Goal: Task Accomplishment & Management: Complete application form

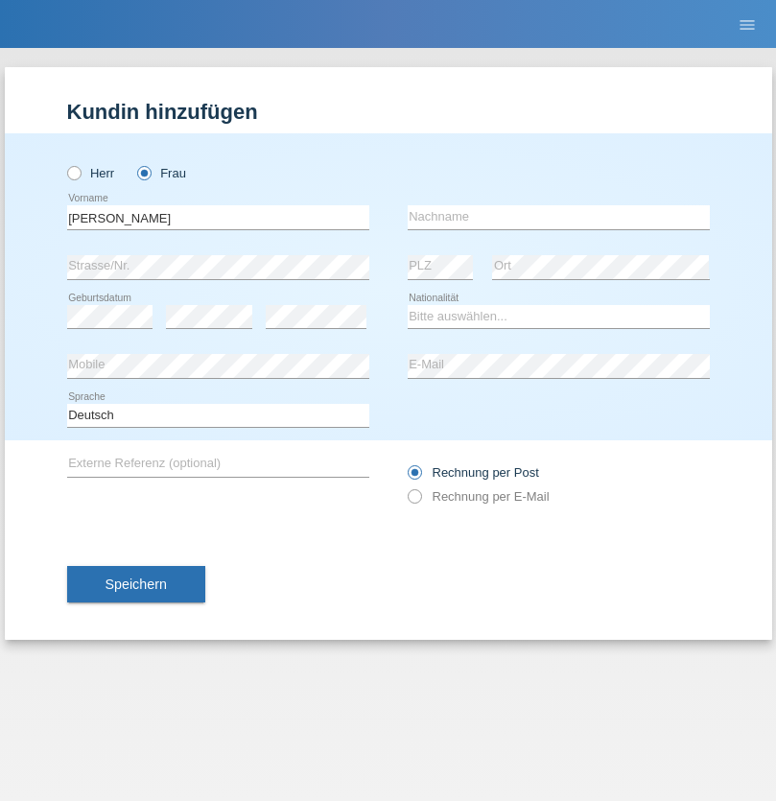
type input "[PERSON_NAME]"
click at [558, 217] on input "text" at bounding box center [559, 217] width 302 height 24
type input "Baloh"
select select "CH"
radio input "true"
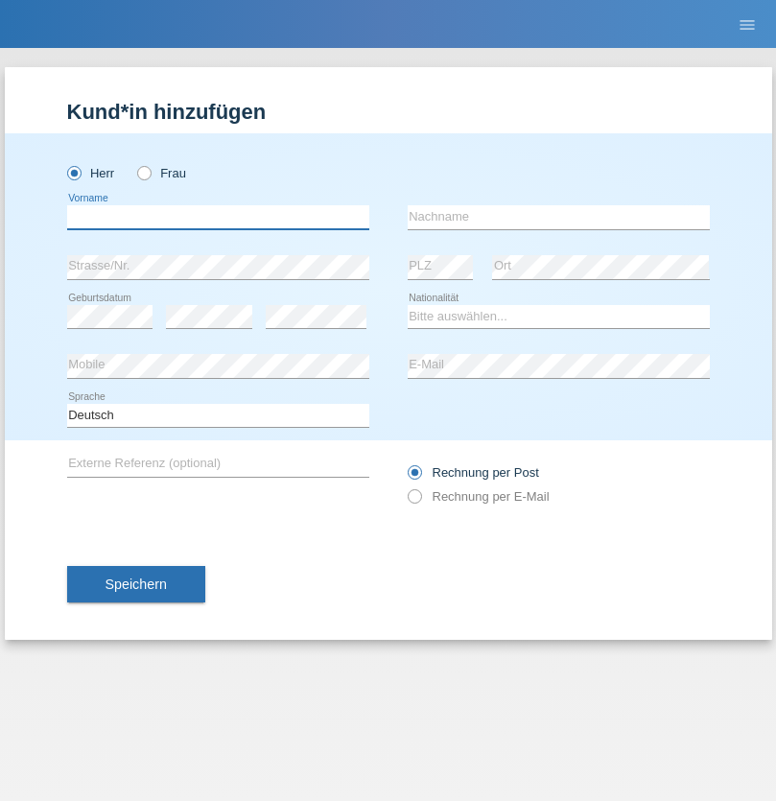
click at [218, 217] on input "text" at bounding box center [218, 217] width 302 height 24
type input "Betim"
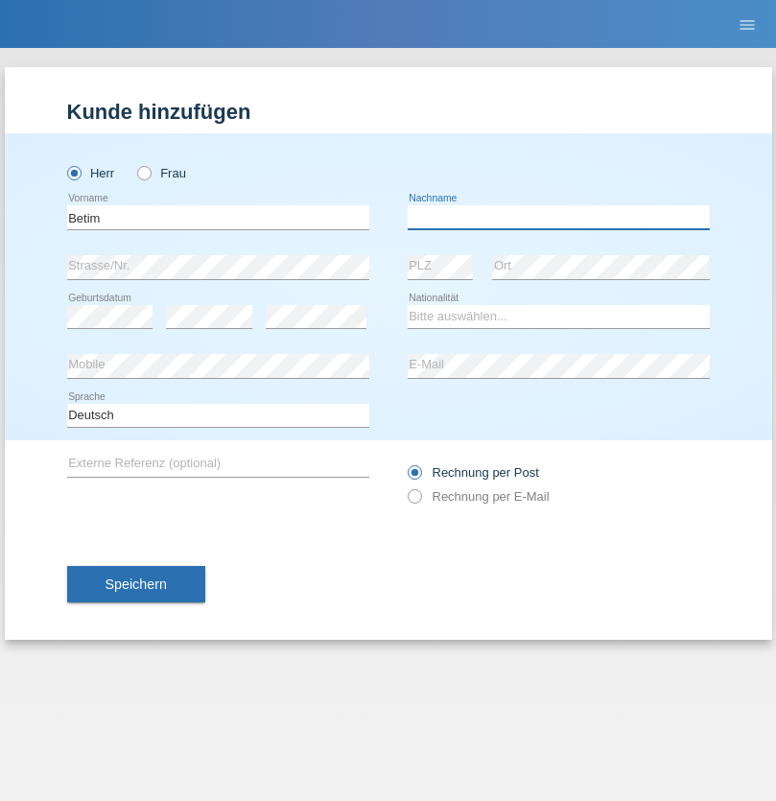
click at [558, 217] on input "text" at bounding box center [559, 217] width 302 height 24
type input "Alija"
select select "MK"
select select "C"
select select "12"
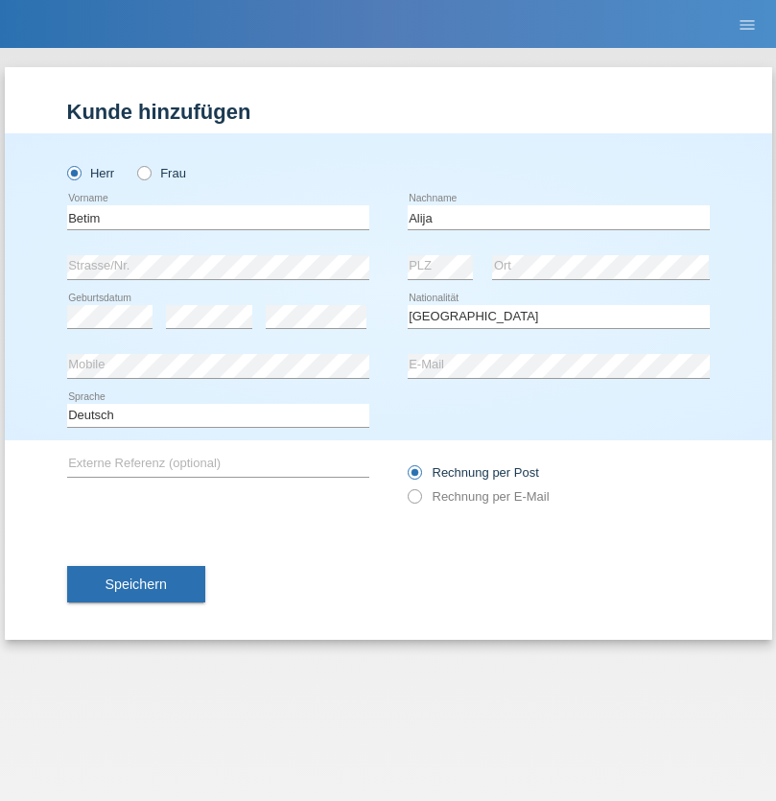
select select "08"
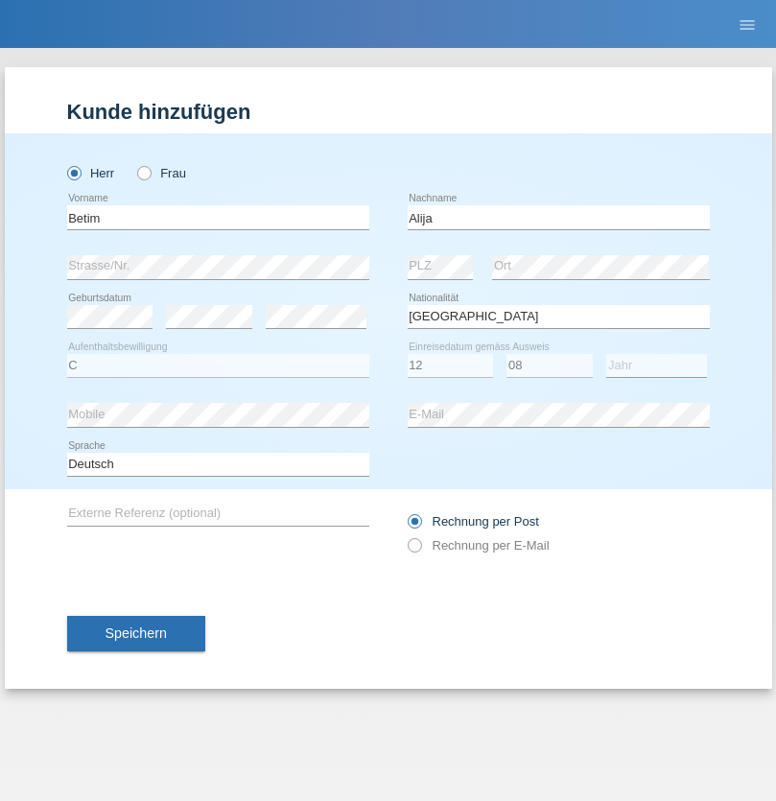
select select "2003"
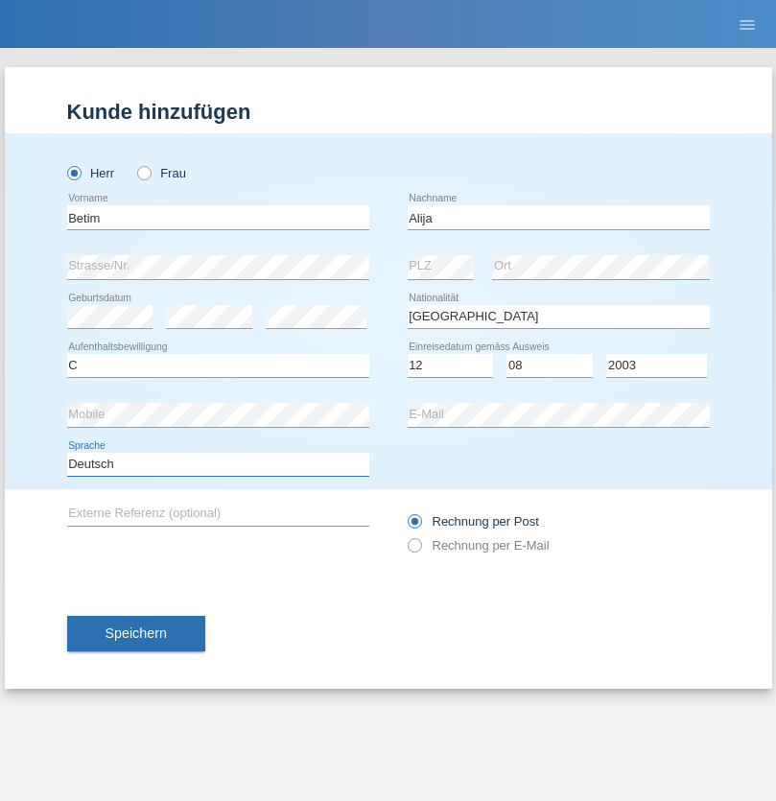
select select "en"
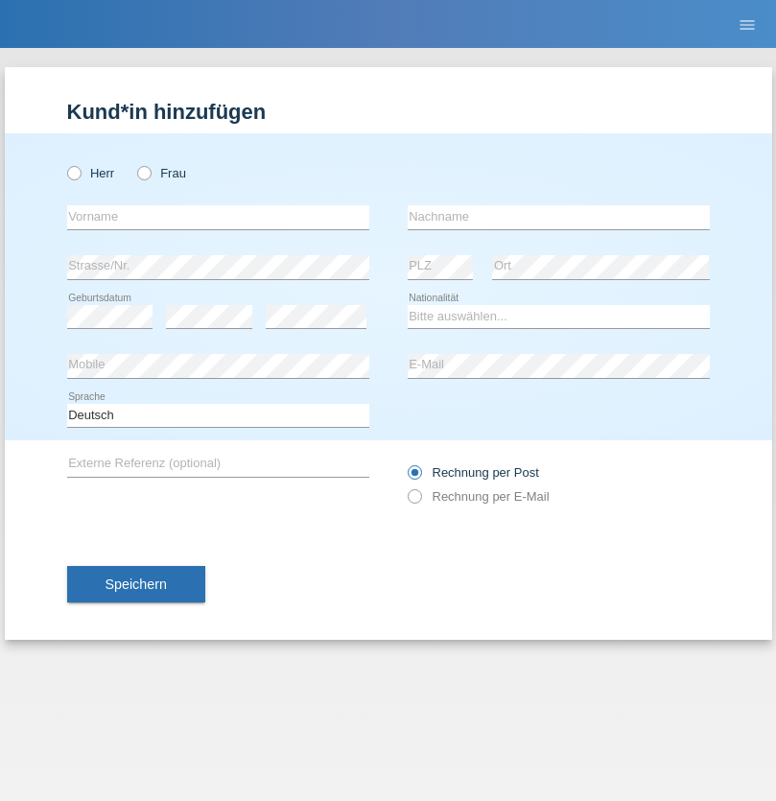
radio input "true"
click at [218, 217] on input "text" at bounding box center [218, 217] width 302 height 24
type input "Sasa"
click at [558, 217] on input "text" at bounding box center [559, 217] width 302 height 24
type input "Lazarevic"
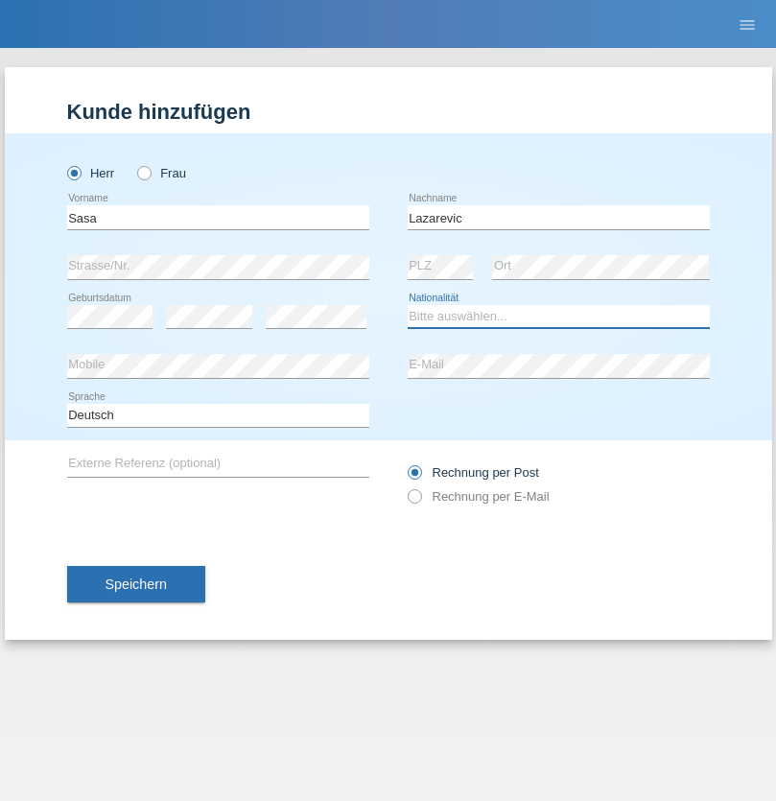
select select "RS"
select select "C"
select select "16"
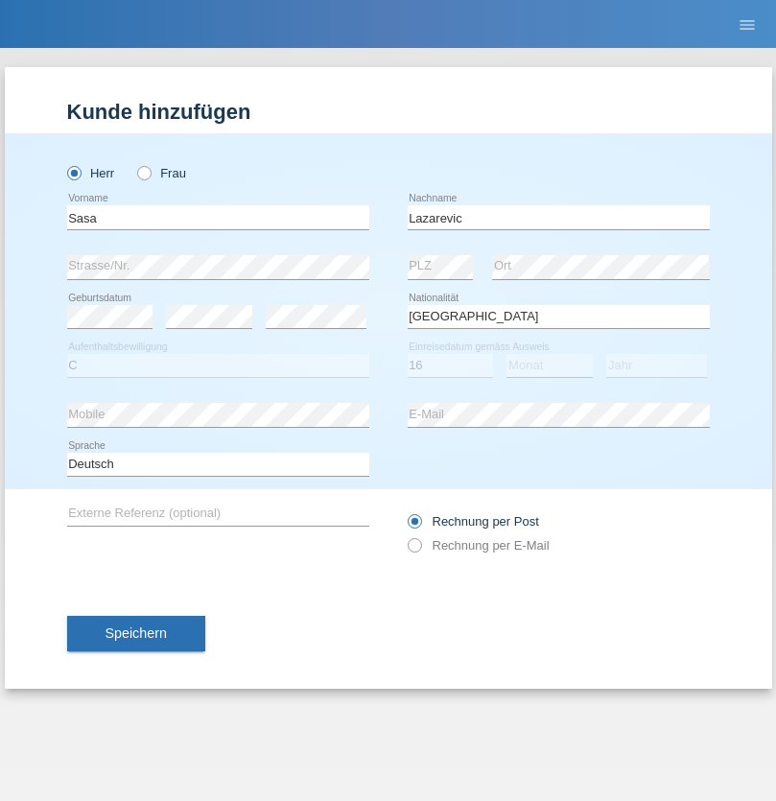
select select "10"
select select "1984"
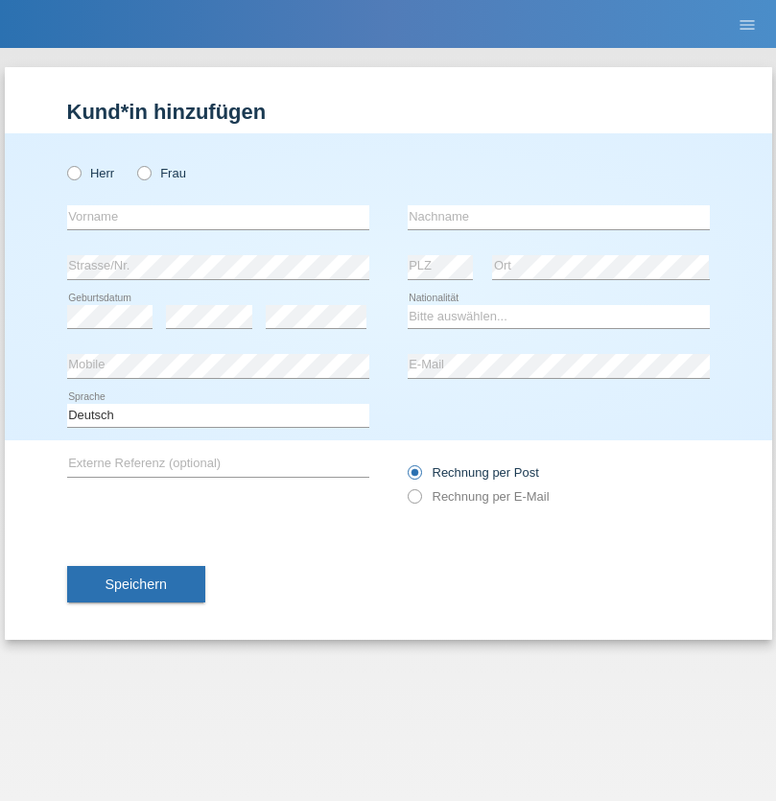
radio input "true"
click at [218, 217] on input "text" at bounding box center [218, 217] width 302 height 24
type input "kelmendi"
click at [558, 217] on input "text" at bounding box center [559, 217] width 302 height 24
type input "Edona"
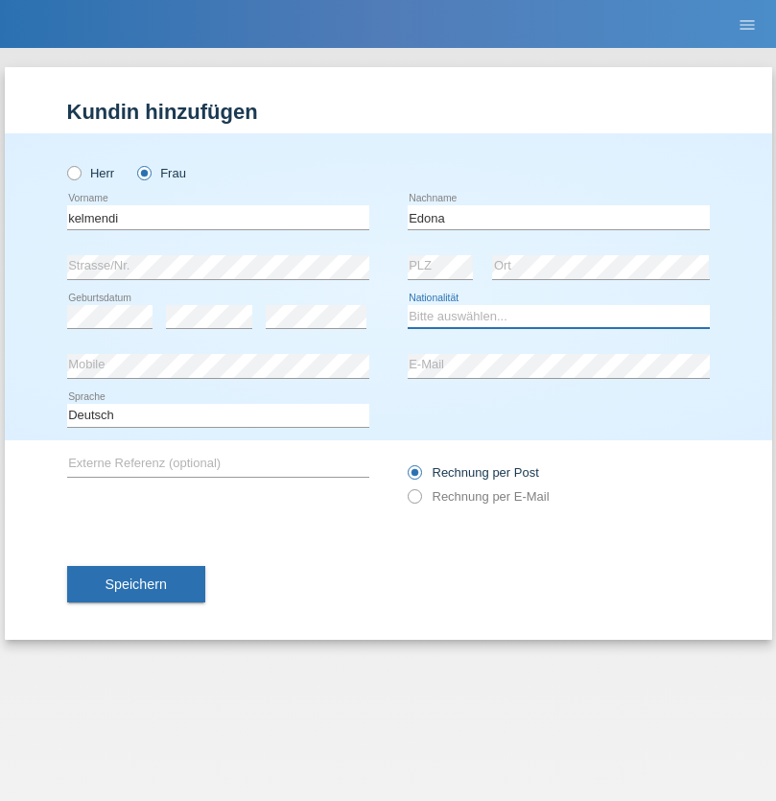
select select "XK"
select select "C"
select select "23"
select select "09"
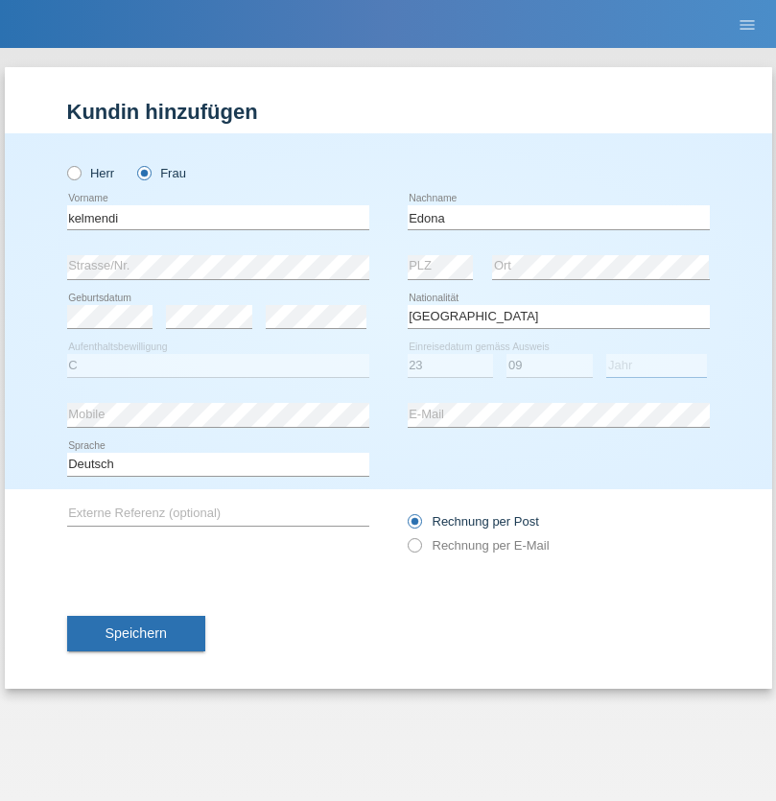
select select "2021"
